Goal: Transaction & Acquisition: Download file/media

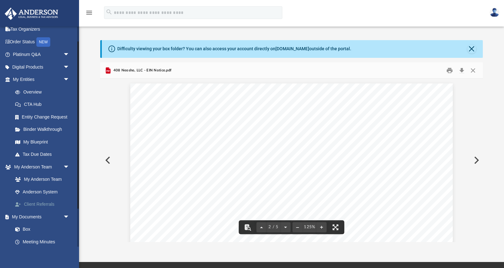
scroll to position [20, 0]
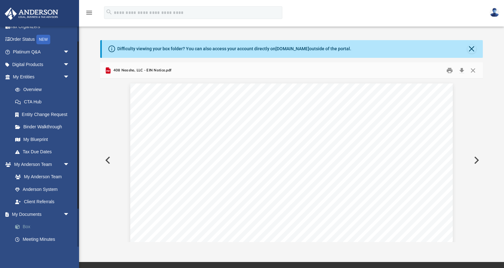
click at [27, 230] on link "Box" at bounding box center [44, 227] width 70 height 13
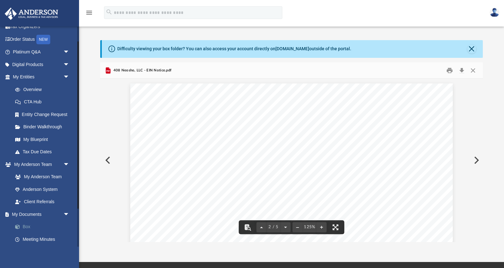
click at [22, 227] on span at bounding box center [21, 227] width 4 height 4
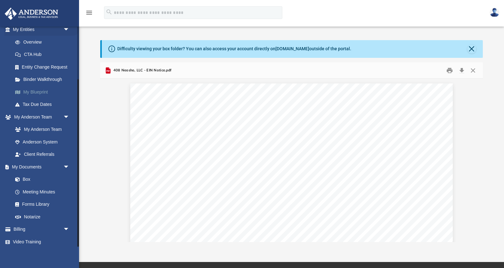
scroll to position [70, 0]
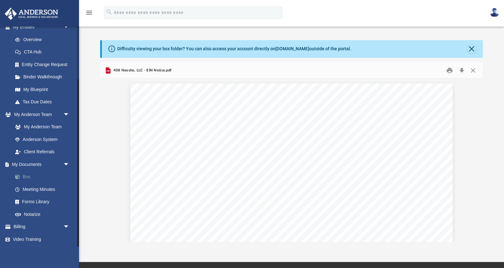
click at [30, 174] on link "Box" at bounding box center [44, 177] width 70 height 13
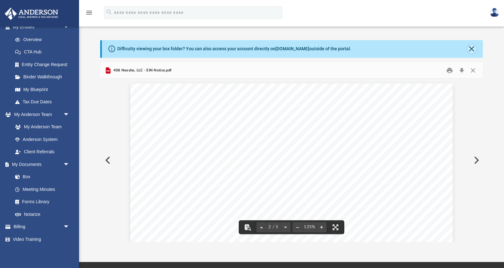
click at [471, 48] on button "Close" at bounding box center [472, 49] width 9 height 9
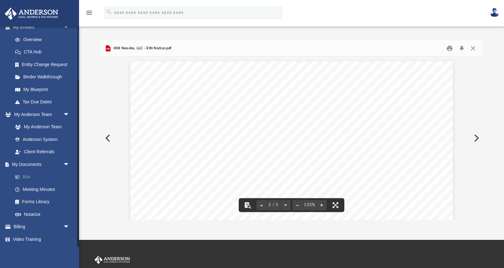
click at [28, 178] on link "Box" at bounding box center [44, 177] width 70 height 13
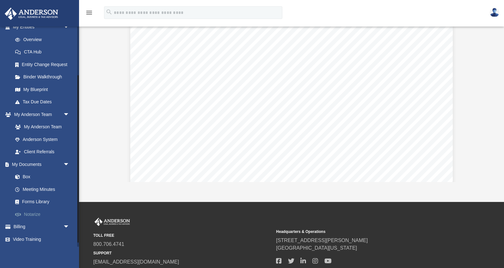
scroll to position [0, 0]
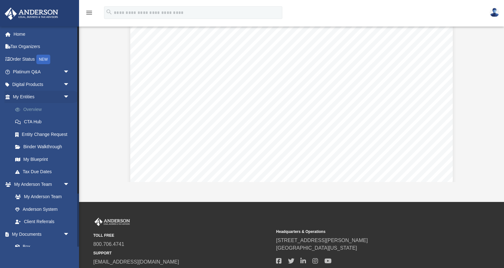
click at [28, 110] on link "Overview" at bounding box center [44, 109] width 70 height 13
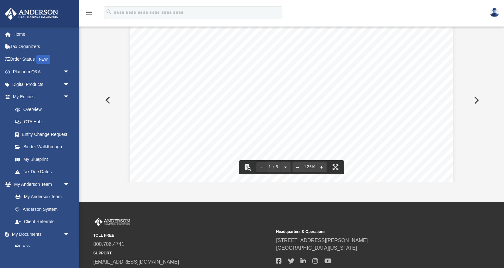
scroll to position [172, 0]
click at [15, 34] on link "Home" at bounding box center [41, 34] width 75 height 13
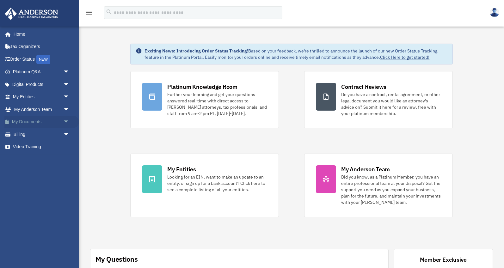
click at [44, 121] on link "My Documents arrow_drop_down" at bounding box center [41, 122] width 75 height 13
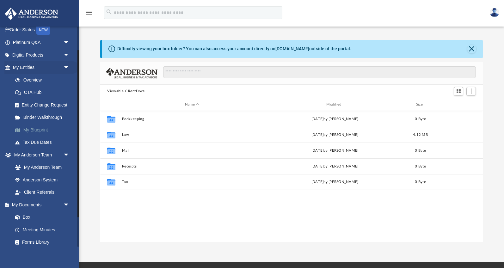
scroll to position [32, 0]
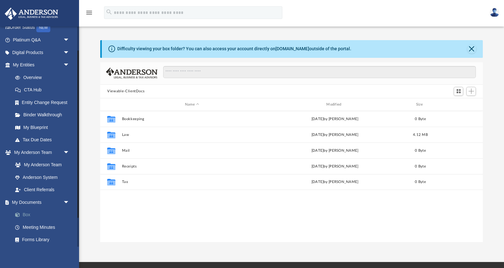
click at [26, 215] on link "Box" at bounding box center [44, 215] width 70 height 13
click at [28, 211] on link "Box" at bounding box center [44, 215] width 70 height 13
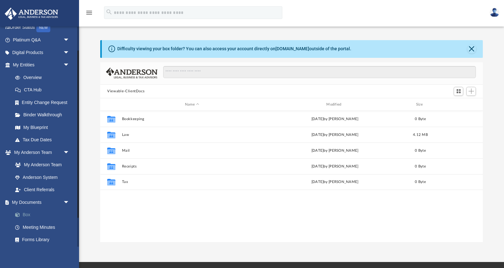
click at [28, 211] on link "Box" at bounding box center [44, 215] width 70 height 13
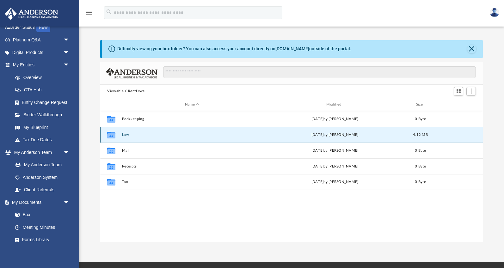
click at [125, 134] on button "Law" at bounding box center [192, 135] width 140 height 4
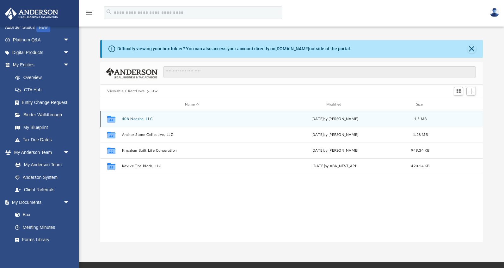
click at [132, 118] on button "408 Neosho, LLC" at bounding box center [192, 119] width 140 height 4
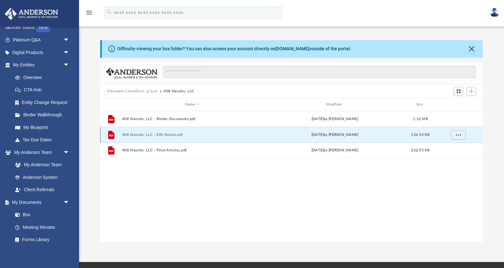
click at [169, 136] on button "408 Neosho, LLC - EIN Notice.pdf" at bounding box center [192, 135] width 140 height 4
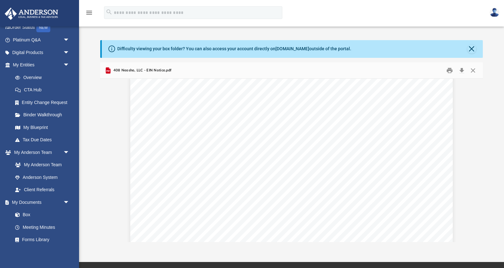
scroll to position [228, 0]
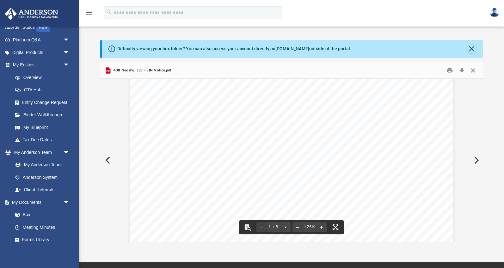
click at [474, 68] on button "Close" at bounding box center [472, 71] width 11 height 10
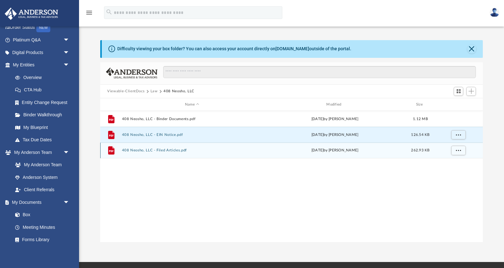
click at [165, 150] on button "408 Neosho, LLC - Filed Articles.pdf" at bounding box center [192, 151] width 140 height 4
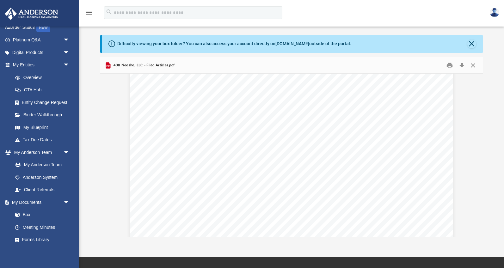
scroll to position [0, 0]
click at [470, 42] on button "Close" at bounding box center [472, 44] width 9 height 9
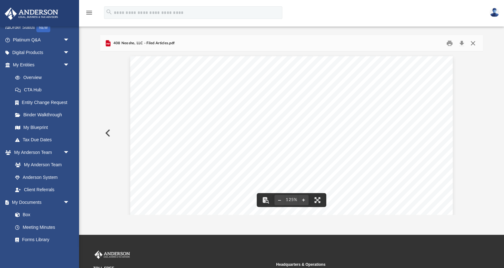
click at [472, 47] on button "Close" at bounding box center [472, 43] width 11 height 10
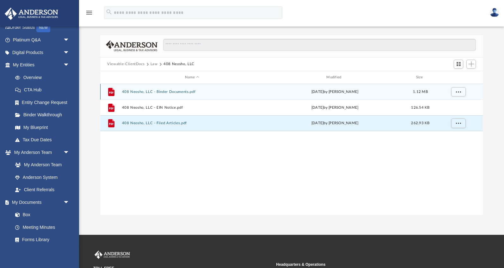
click at [167, 94] on div "File 408 Neosho, LLC - Binder Documents.pdf [DATE] by [PERSON_NAME] 1.12 MB" at bounding box center [291, 92] width 383 height 16
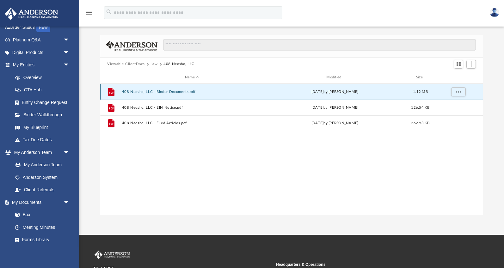
click at [165, 92] on button "408 Neosho, LLC - Binder Documents.pdf" at bounding box center [192, 92] width 140 height 4
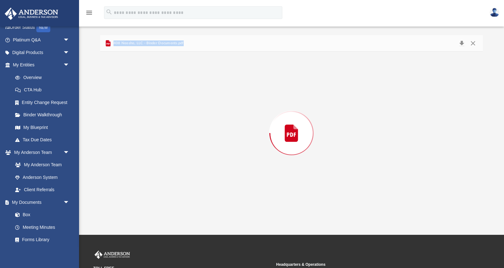
click at [165, 92] on div "Preview" at bounding box center [291, 133] width 383 height 163
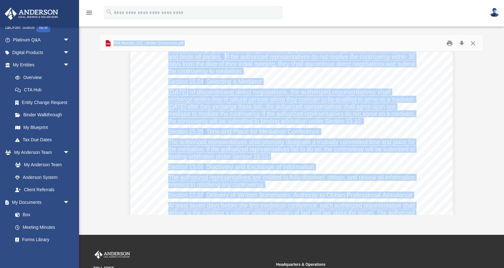
scroll to position [15996, 0]
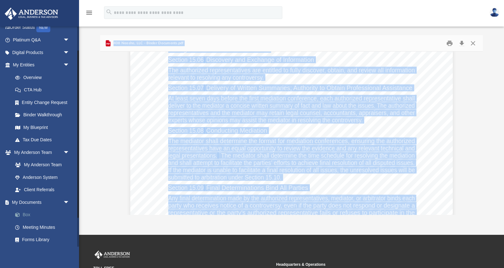
click at [25, 213] on link "Box" at bounding box center [44, 215] width 70 height 13
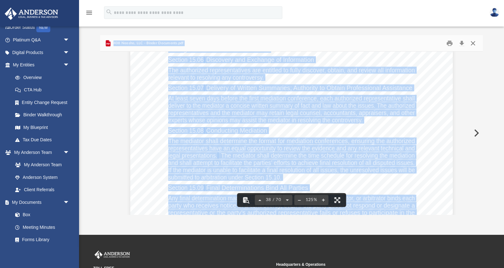
click at [475, 46] on button "Close" at bounding box center [472, 43] width 11 height 10
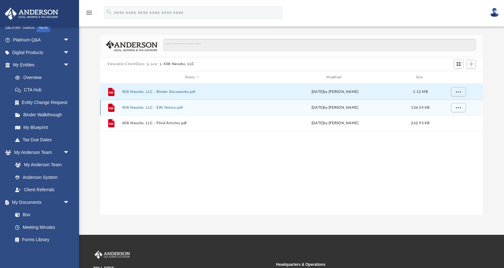
click at [186, 109] on button "408 Neosho, LLC - EIN Notice.pdf" at bounding box center [192, 108] width 140 height 4
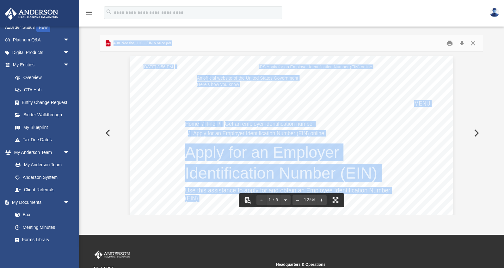
click at [173, 147] on div "An o ﬀ icial website of the United States Government Here's how you know Home /…" at bounding box center [291, 265] width 323 height 418
click at [208, 203] on div "An o ﬀ icial website of the United States Government Here's how you know Home /…" at bounding box center [291, 265] width 323 height 418
click at [388, 207] on div "An o ﬀ icial website of the United States Government Here's how you know Home /…" at bounding box center [291, 265] width 323 height 418
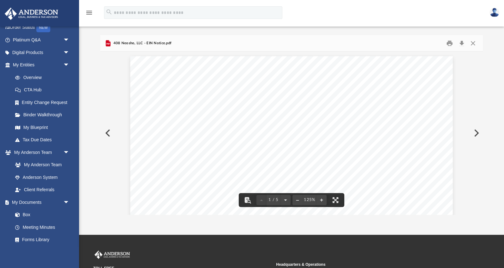
click at [88, 67] on div "Difficulty viewing your box folder? You can also access your account directly o…" at bounding box center [291, 125] width 425 height 180
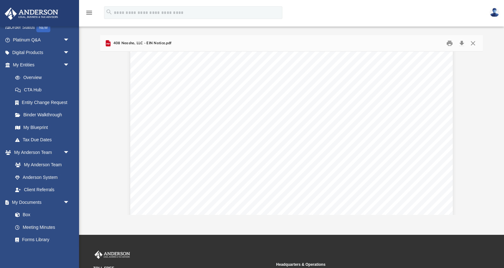
scroll to position [1447, 0]
click at [22, 215] on link "Box" at bounding box center [44, 215] width 70 height 13
click at [66, 198] on span "arrow_drop_down" at bounding box center [69, 202] width 13 height 13
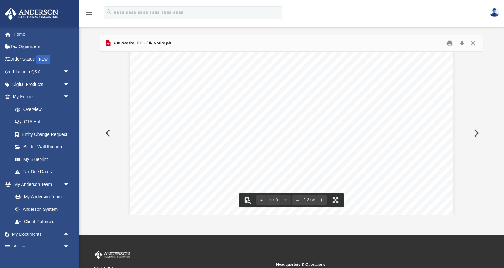
scroll to position [1957, 0]
click at [471, 42] on button "Close" at bounding box center [472, 43] width 11 height 10
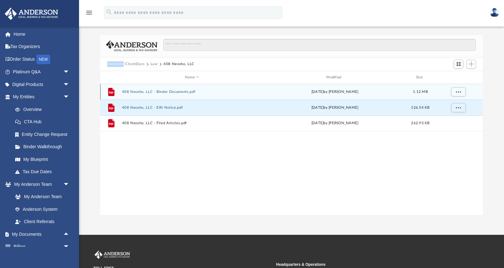
click at [173, 92] on button "408 Neosho, LLC - Binder Documents.pdf" at bounding box center [192, 92] width 140 height 4
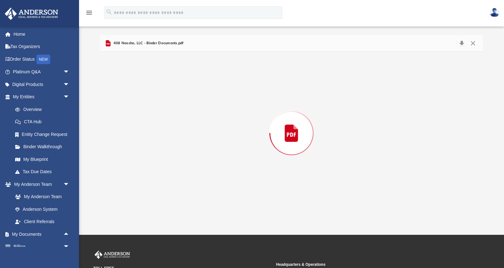
click at [173, 92] on div "Preview" at bounding box center [291, 133] width 383 height 163
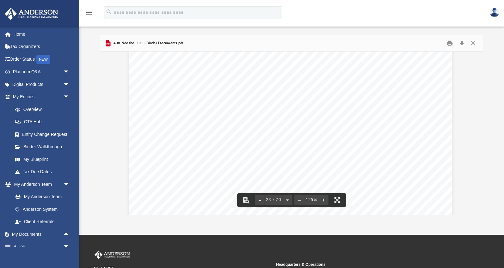
scroll to position [9123, 1]
click at [484, 102] on div "Difficulty viewing your box folder? You can also access your account directly o…" at bounding box center [291, 125] width 425 height 180
click at [460, 41] on button "Download" at bounding box center [461, 43] width 11 height 10
